Goal: Transaction & Acquisition: Purchase product/service

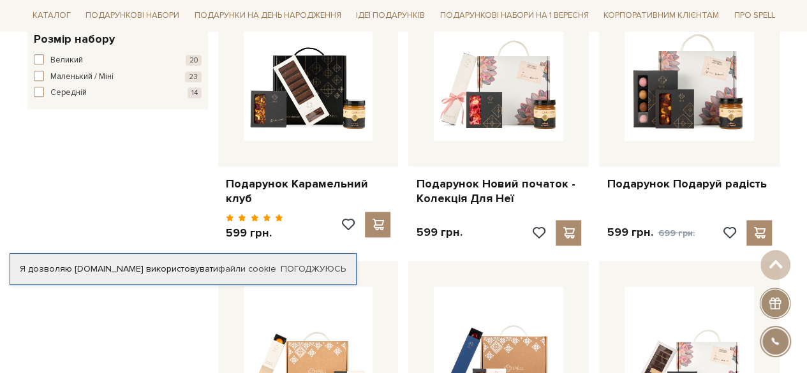
scroll to position [893, 0]
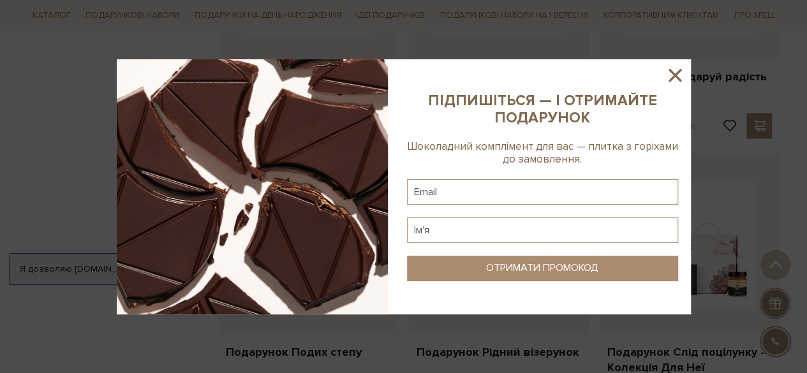
click at [685, 73] on sys-column-static at bounding box center [542, 186] width 296 height 255
click at [675, 73] on icon at bounding box center [674, 75] width 13 height 13
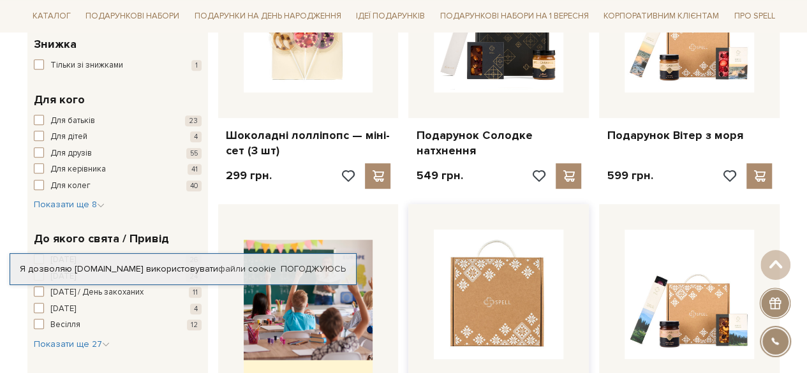
scroll to position [255, 0]
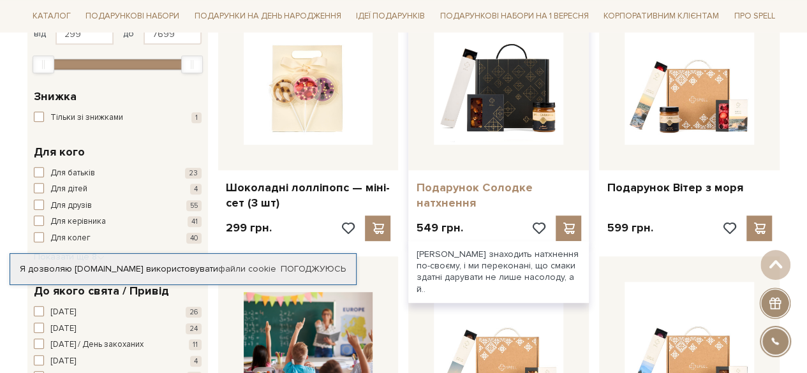
click at [466, 182] on link "Подарунок Солодке натхнення" at bounding box center [498, 195] width 165 height 30
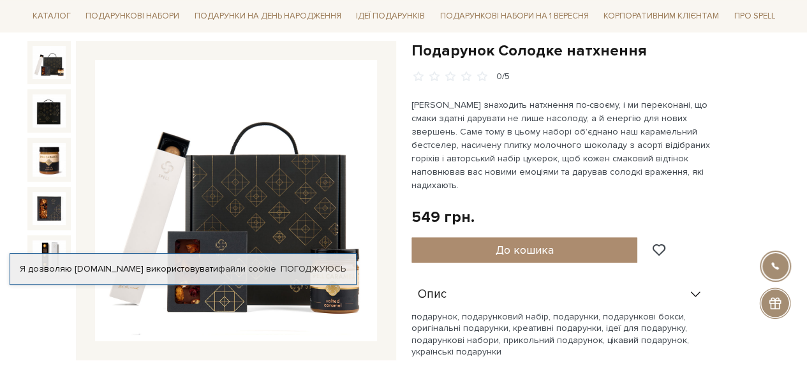
scroll to position [128, 0]
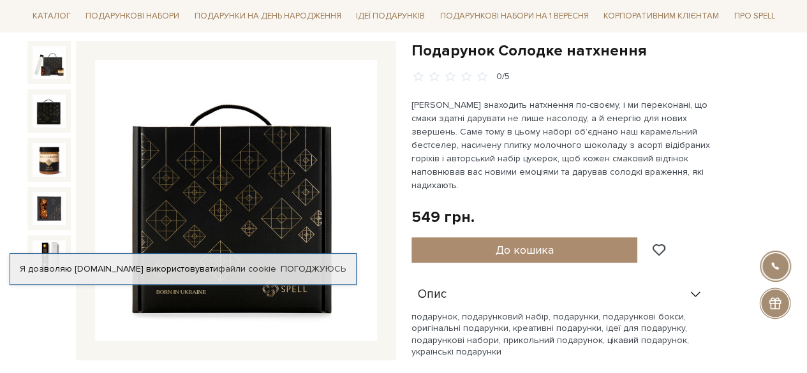
click at [41, 112] on img at bounding box center [49, 110] width 33 height 33
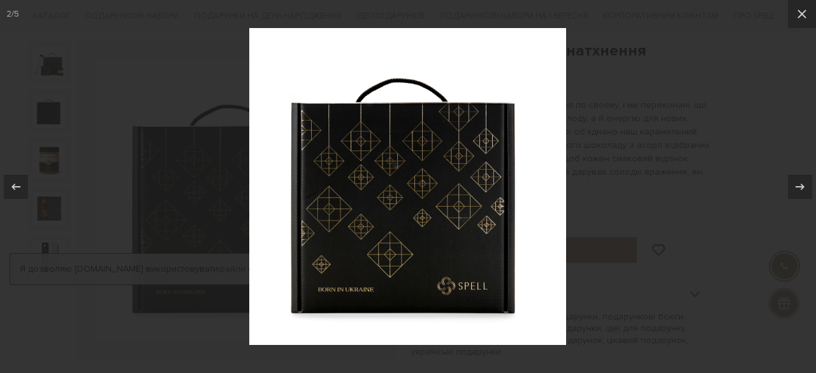
click at [45, 157] on div at bounding box center [408, 186] width 816 height 373
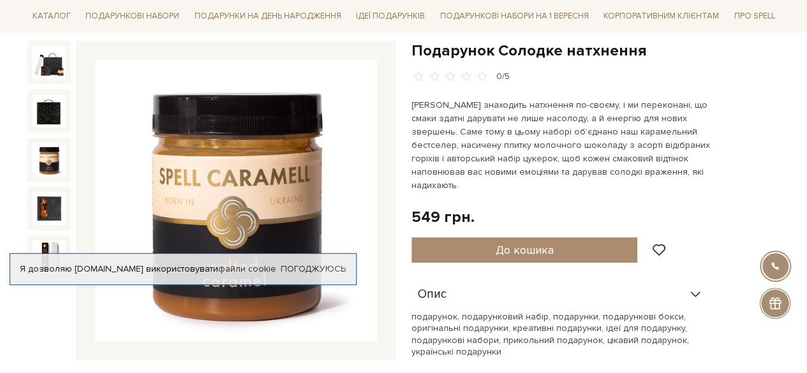
click at [54, 189] on div at bounding box center [48, 208] width 43 height 43
click at [54, 198] on img at bounding box center [49, 208] width 33 height 33
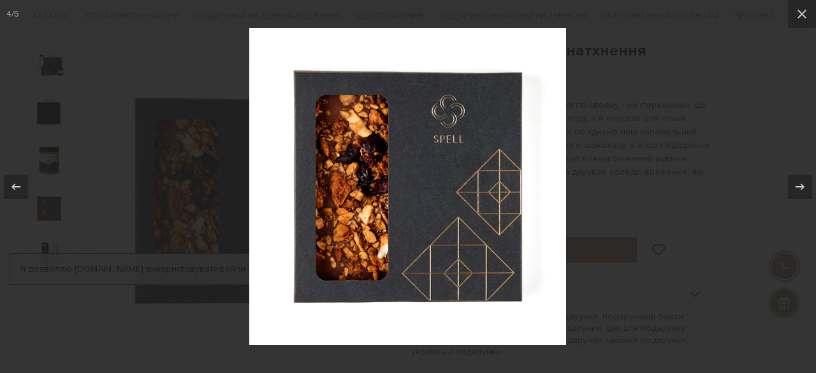
click at [98, 183] on div at bounding box center [408, 186] width 816 height 373
